Goal: Task Accomplishment & Management: Use online tool/utility

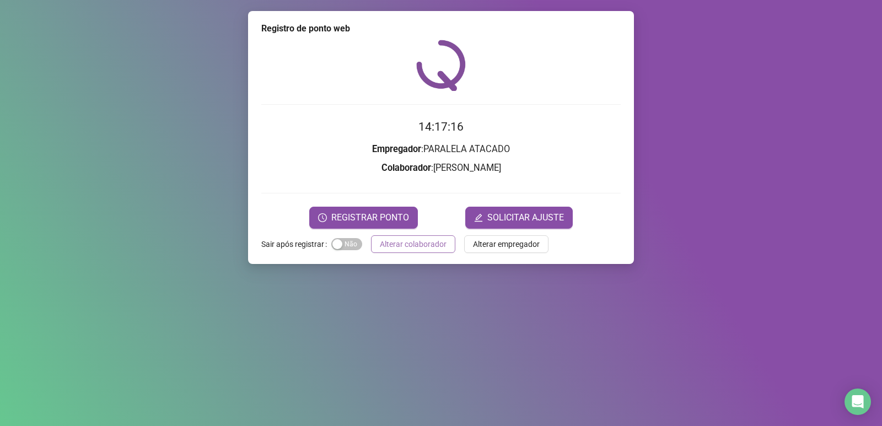
click at [402, 244] on span "Alterar colaborador" at bounding box center [413, 244] width 67 height 12
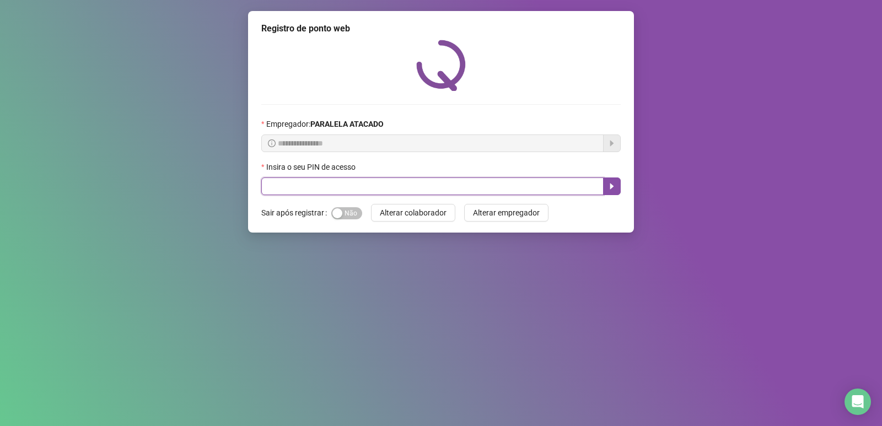
click at [320, 195] on input "text" at bounding box center [432, 187] width 342 height 18
type input "*****"
click at [614, 186] on icon "caret-right" at bounding box center [612, 186] width 9 height 9
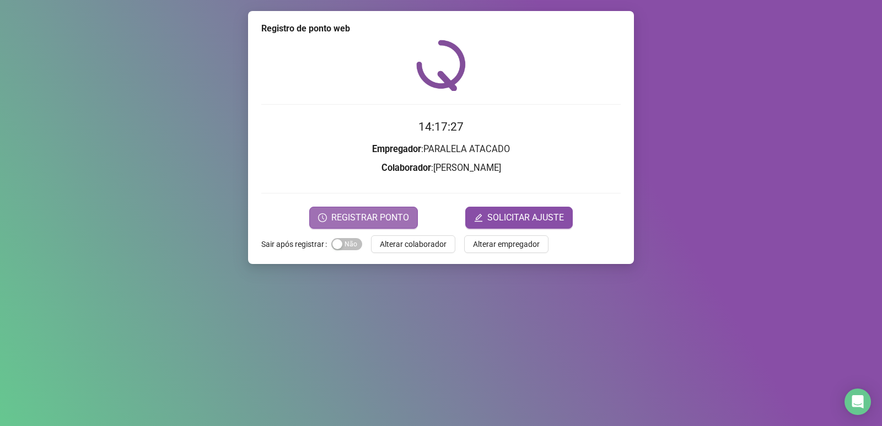
click at [382, 218] on span "REGISTRAR PONTO" at bounding box center [370, 217] width 78 height 13
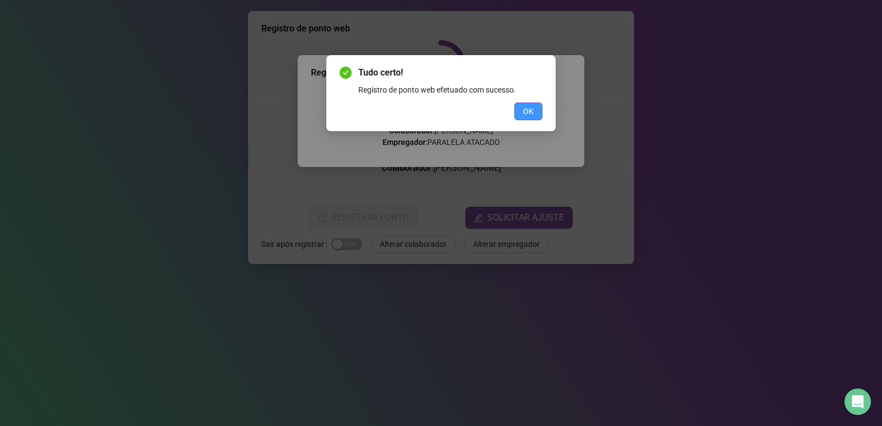
click at [538, 106] on button "OK" at bounding box center [529, 112] width 28 height 18
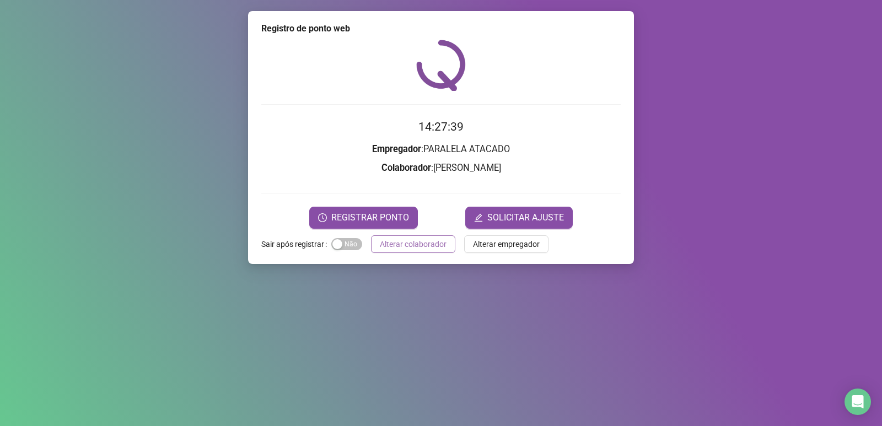
click at [417, 247] on span "Alterar colaborador" at bounding box center [413, 244] width 67 height 12
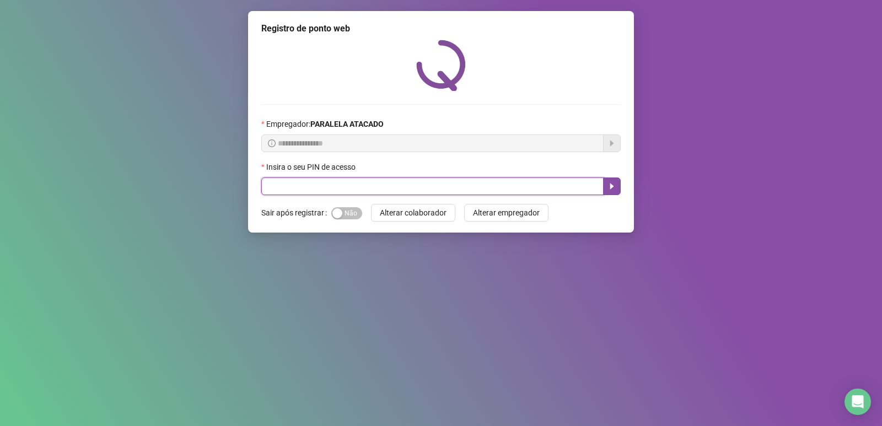
click at [445, 183] on input "text" at bounding box center [432, 187] width 342 height 18
type input "*****"
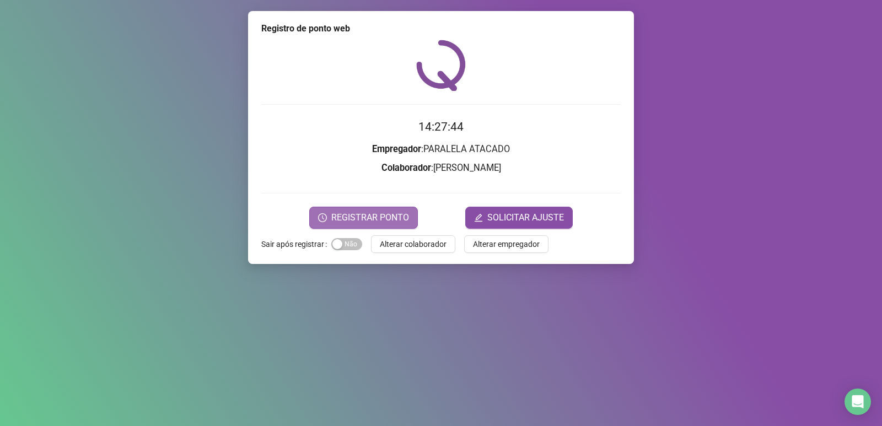
click at [357, 226] on button "REGISTRAR PONTO" at bounding box center [363, 218] width 109 height 22
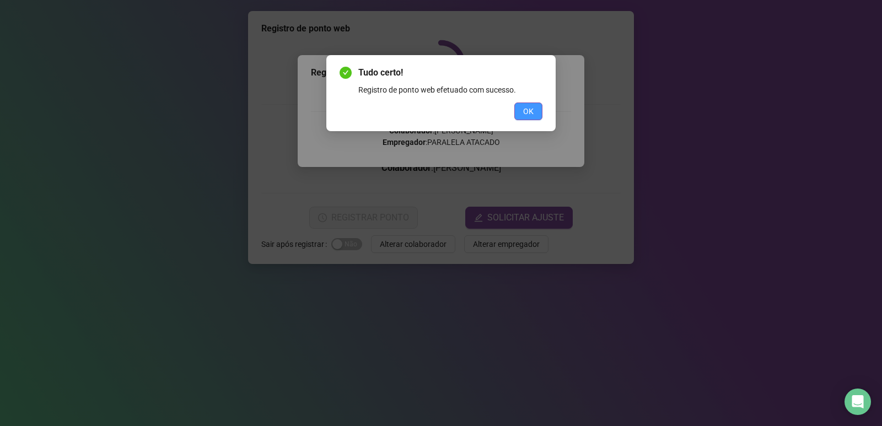
click at [538, 111] on button "OK" at bounding box center [529, 112] width 28 height 18
